Goal: Navigation & Orientation: Find specific page/section

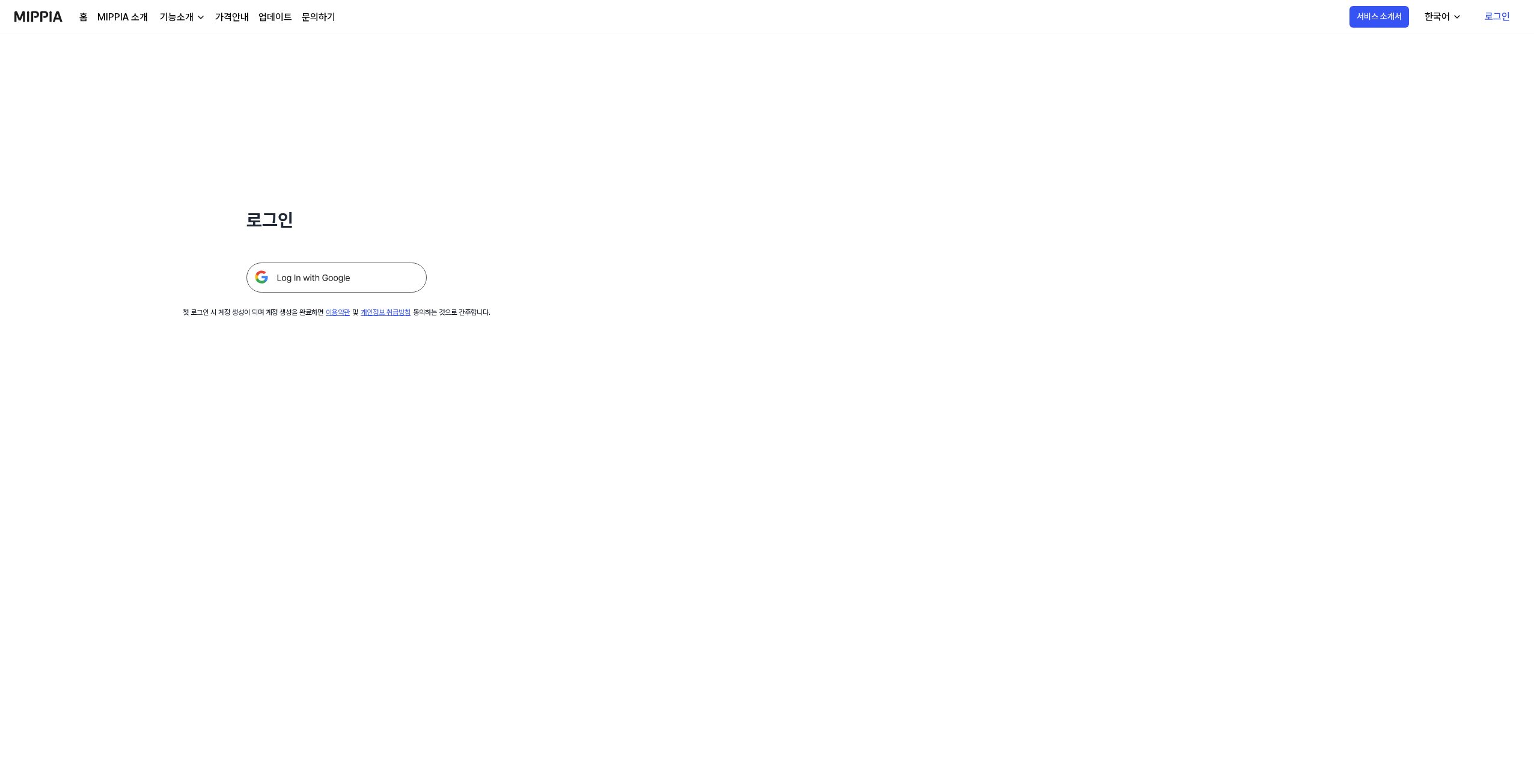
click at [275, 282] on img at bounding box center [336, 277] width 180 height 30
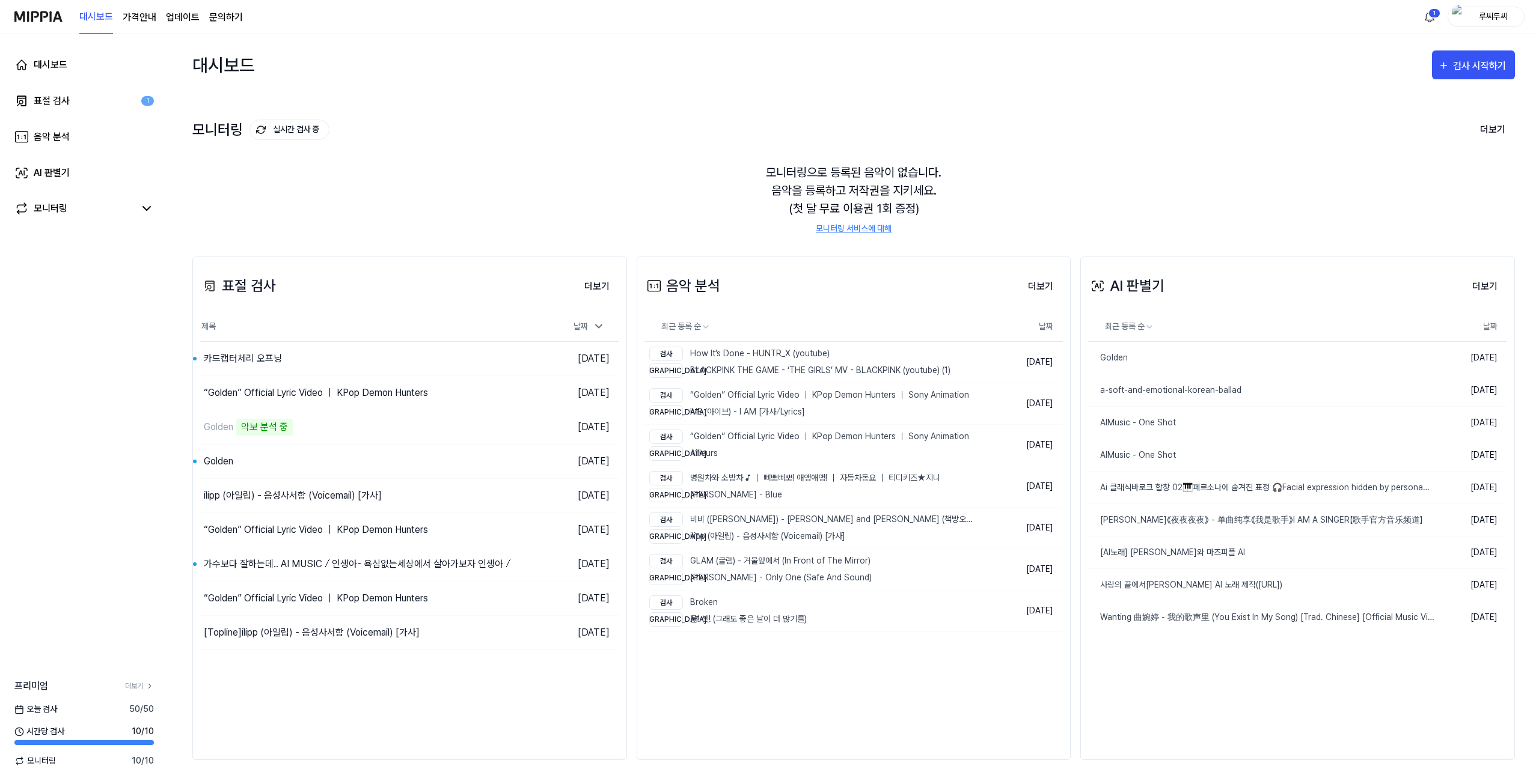
click at [50, 17] on img at bounding box center [39, 17] width 48 height 33
click at [27, 17] on img at bounding box center [39, 17] width 48 height 33
click at [32, 17] on img at bounding box center [39, 17] width 48 height 33
click at [54, 73] on link "대시보드" at bounding box center [84, 64] width 154 height 29
click at [126, 20] on 버튼 "가격안내" at bounding box center [139, 17] width 34 height 15
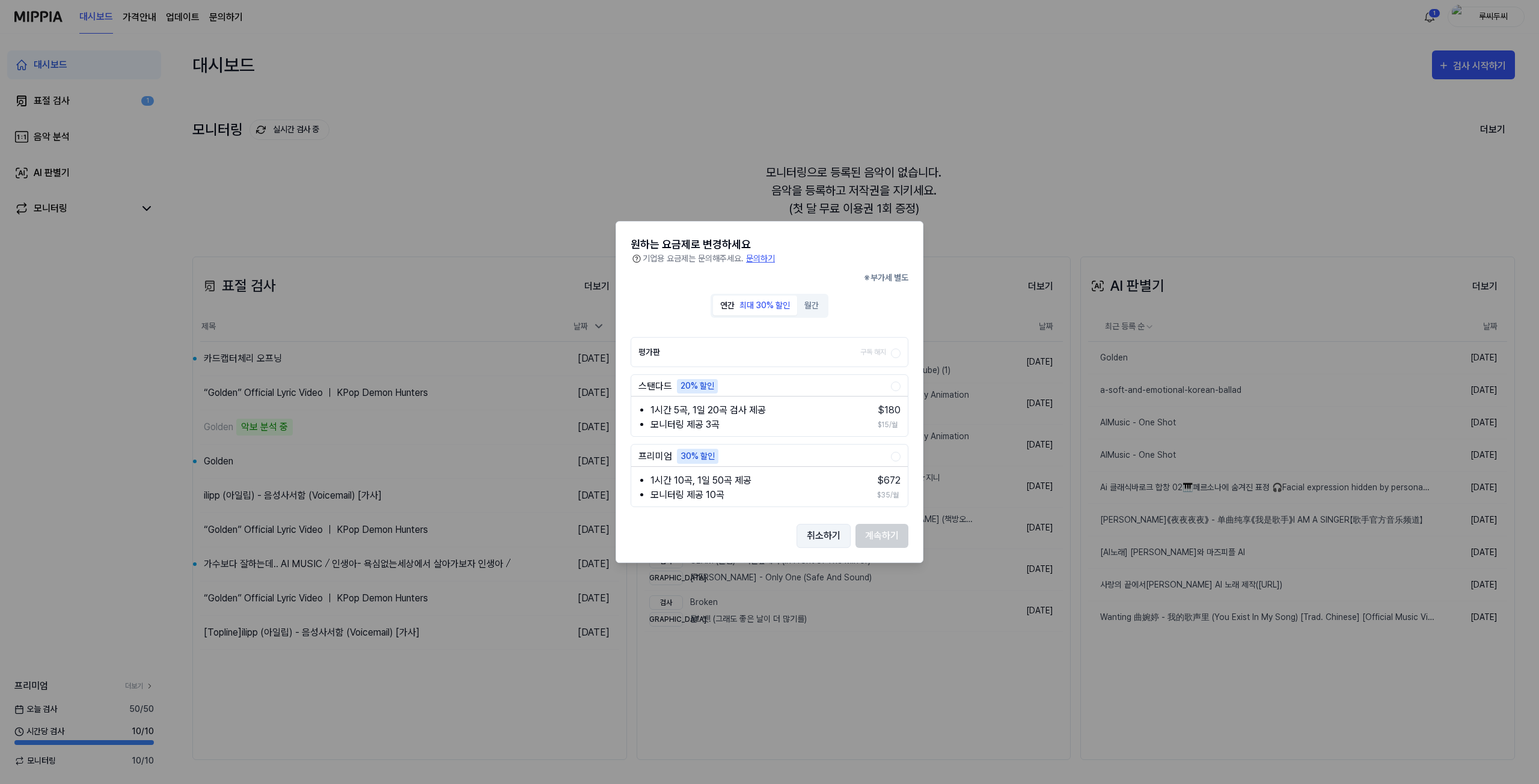
click at [821, 539] on button "취소하기" at bounding box center [823, 536] width 54 height 24
